Goal: Book appointment/travel/reservation

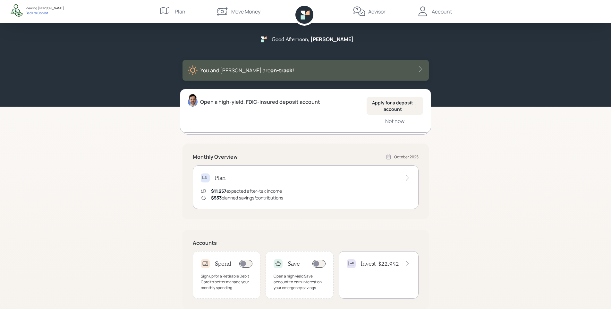
click at [373, 13] on div "Advisor" at bounding box center [376, 12] width 17 height 8
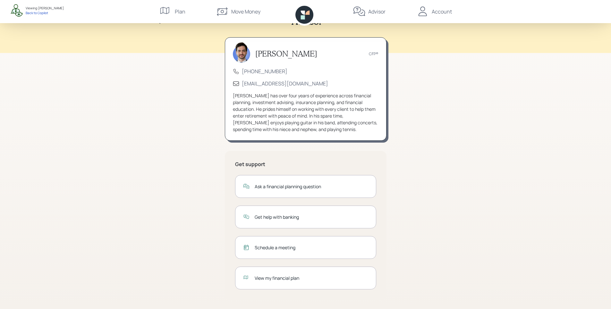
scroll to position [18, 0]
click at [285, 243] on div "Schedule a meeting" at bounding box center [312, 246] width 114 height 7
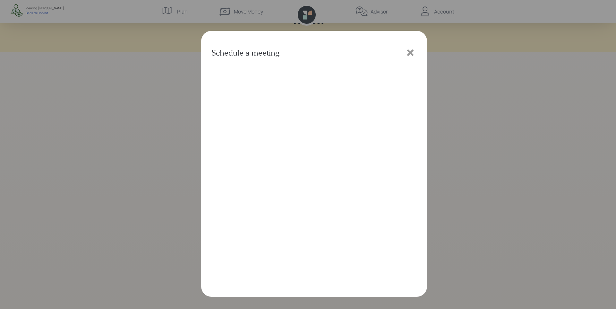
click at [410, 50] on icon at bounding box center [411, 53] width 10 height 10
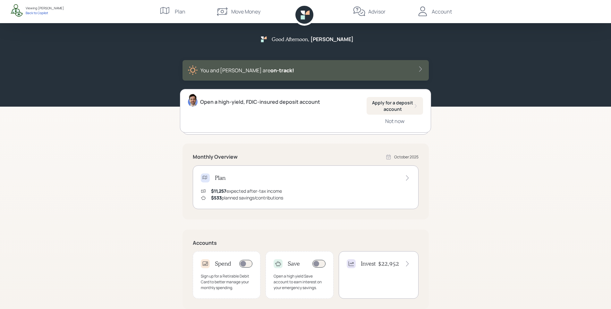
click at [377, 9] on div "Advisor" at bounding box center [376, 12] width 17 height 8
click at [369, 13] on div "Advisor" at bounding box center [376, 12] width 17 height 8
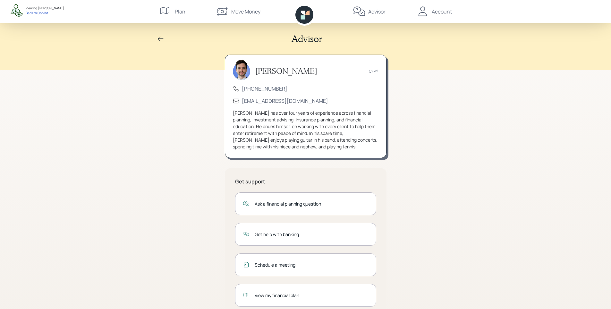
click at [275, 264] on div "Schedule a meeting" at bounding box center [312, 264] width 114 height 7
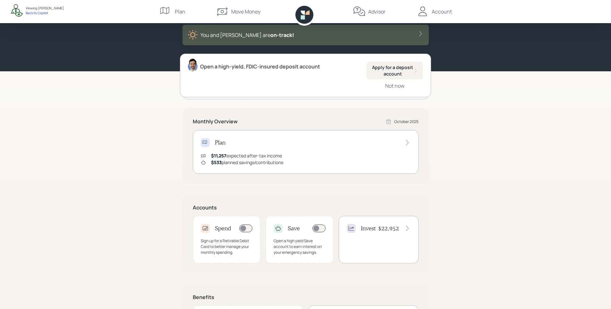
scroll to position [89, 0]
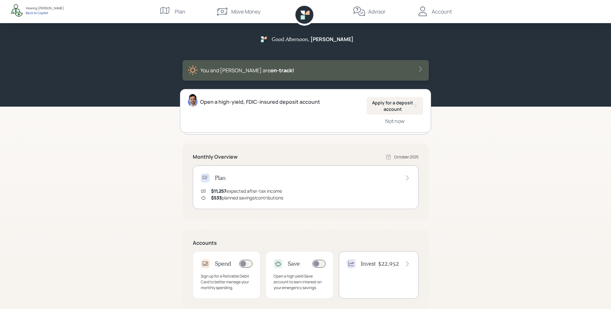
click at [38, 13] on div "Back to Copilot" at bounding box center [45, 13] width 38 height 4
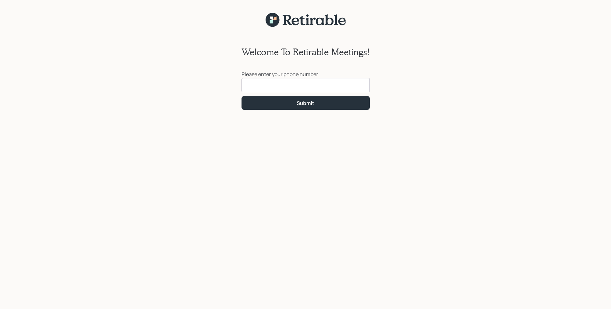
click at [305, 83] on input at bounding box center [306, 85] width 128 height 14
